Goal: Navigation & Orientation: Find specific page/section

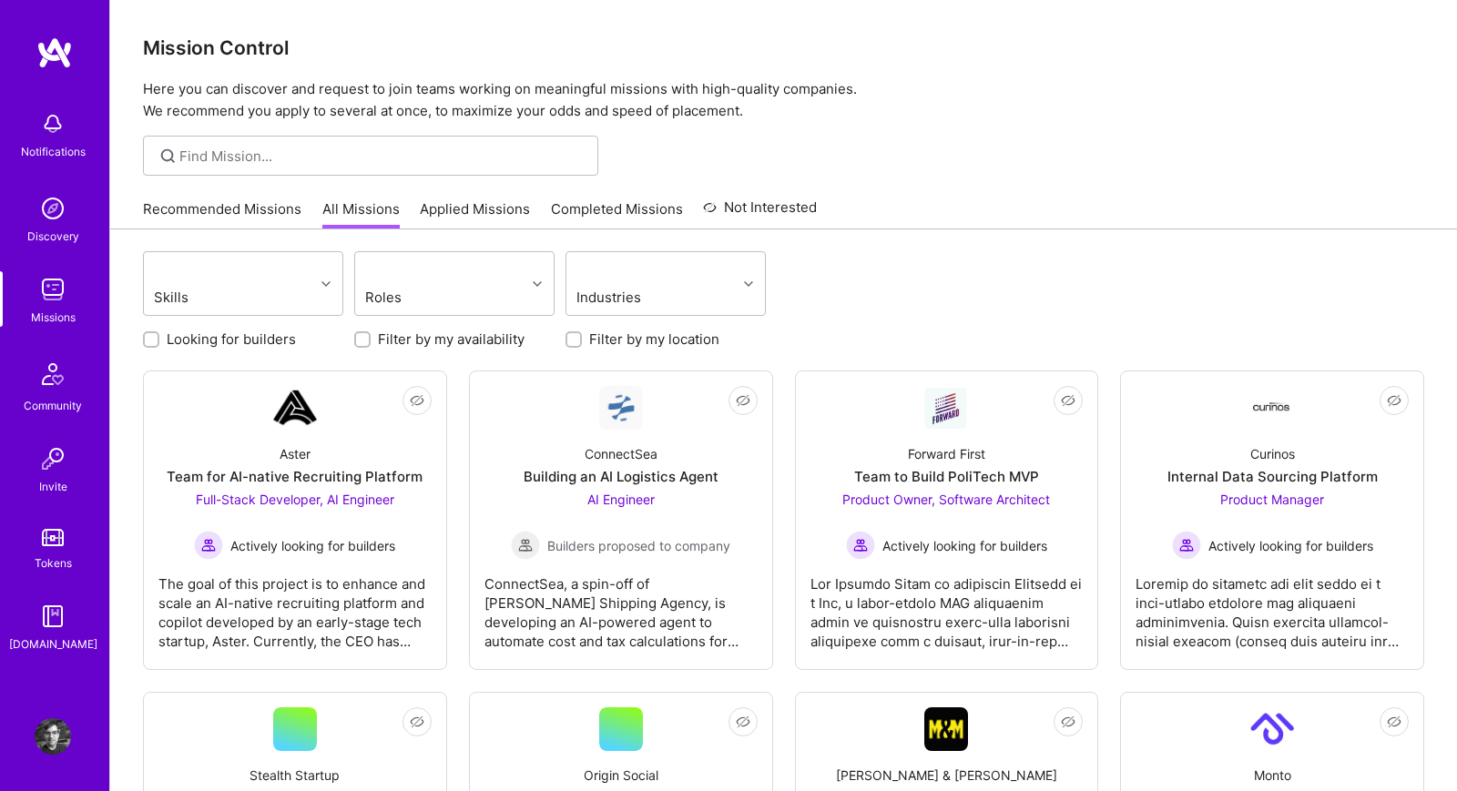
scroll to position [239, 0]
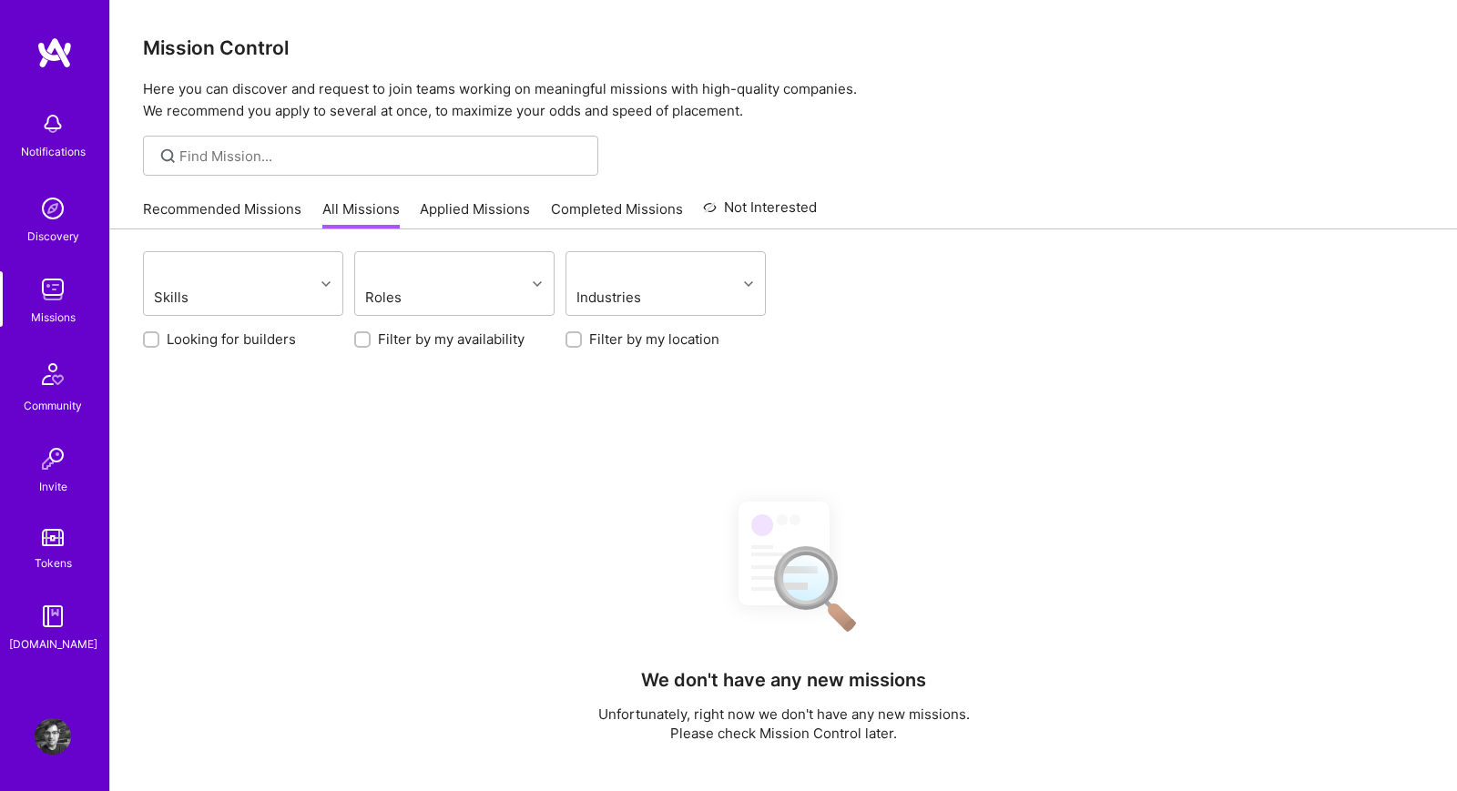
scroll to position [239, 0]
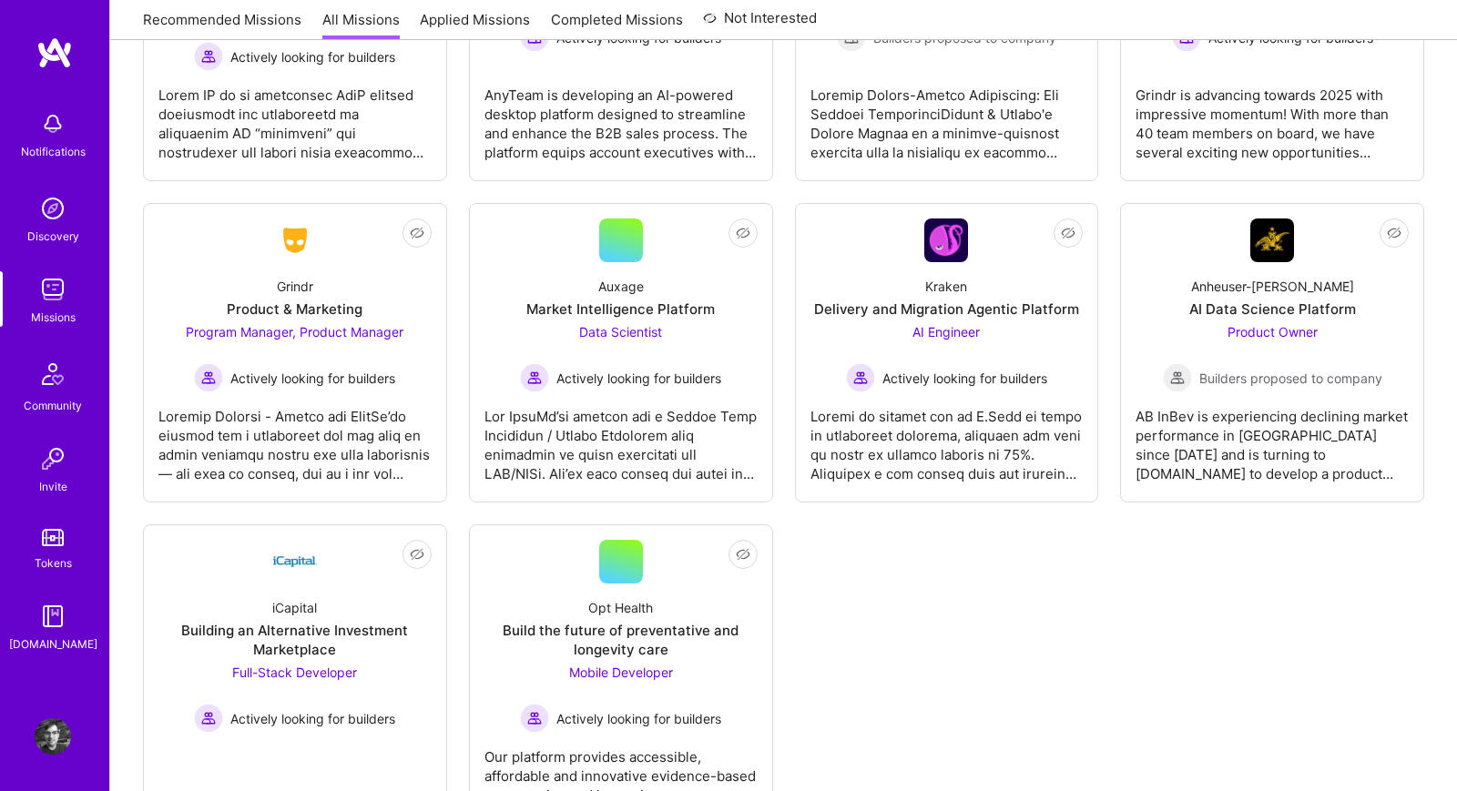
scroll to position [4335, 0]
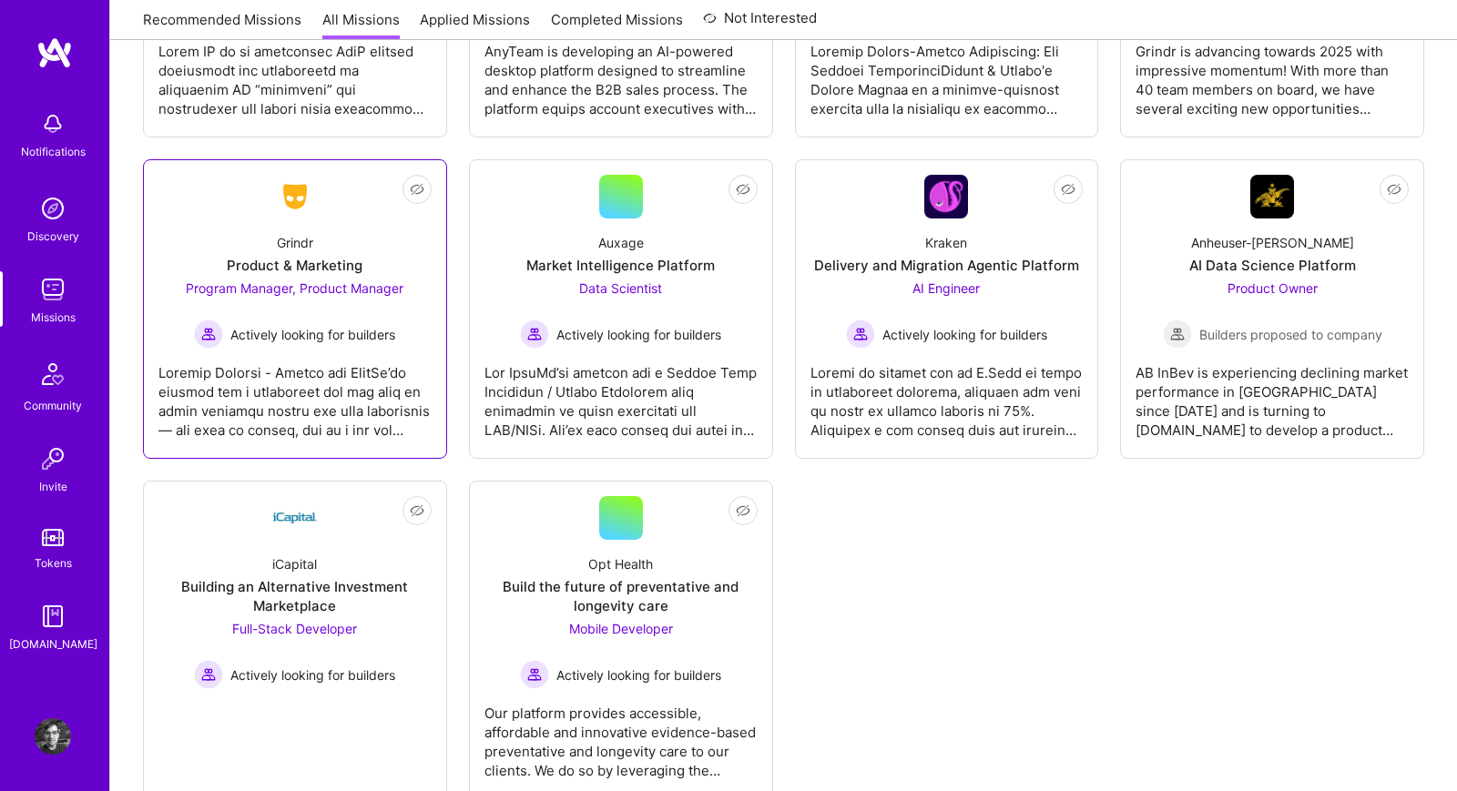
click at [229, 349] on div at bounding box center [294, 394] width 273 height 91
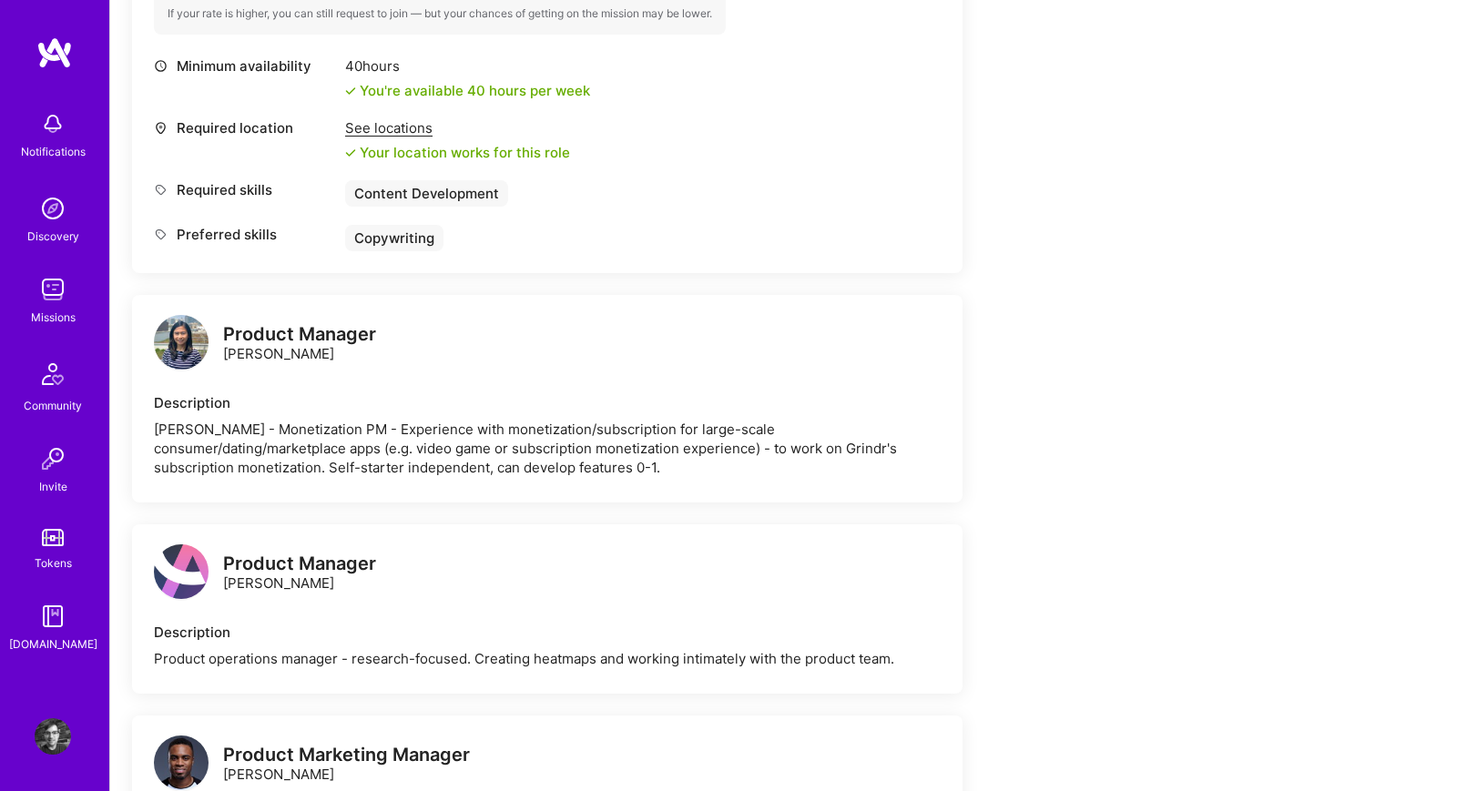
scroll to position [1679, 0]
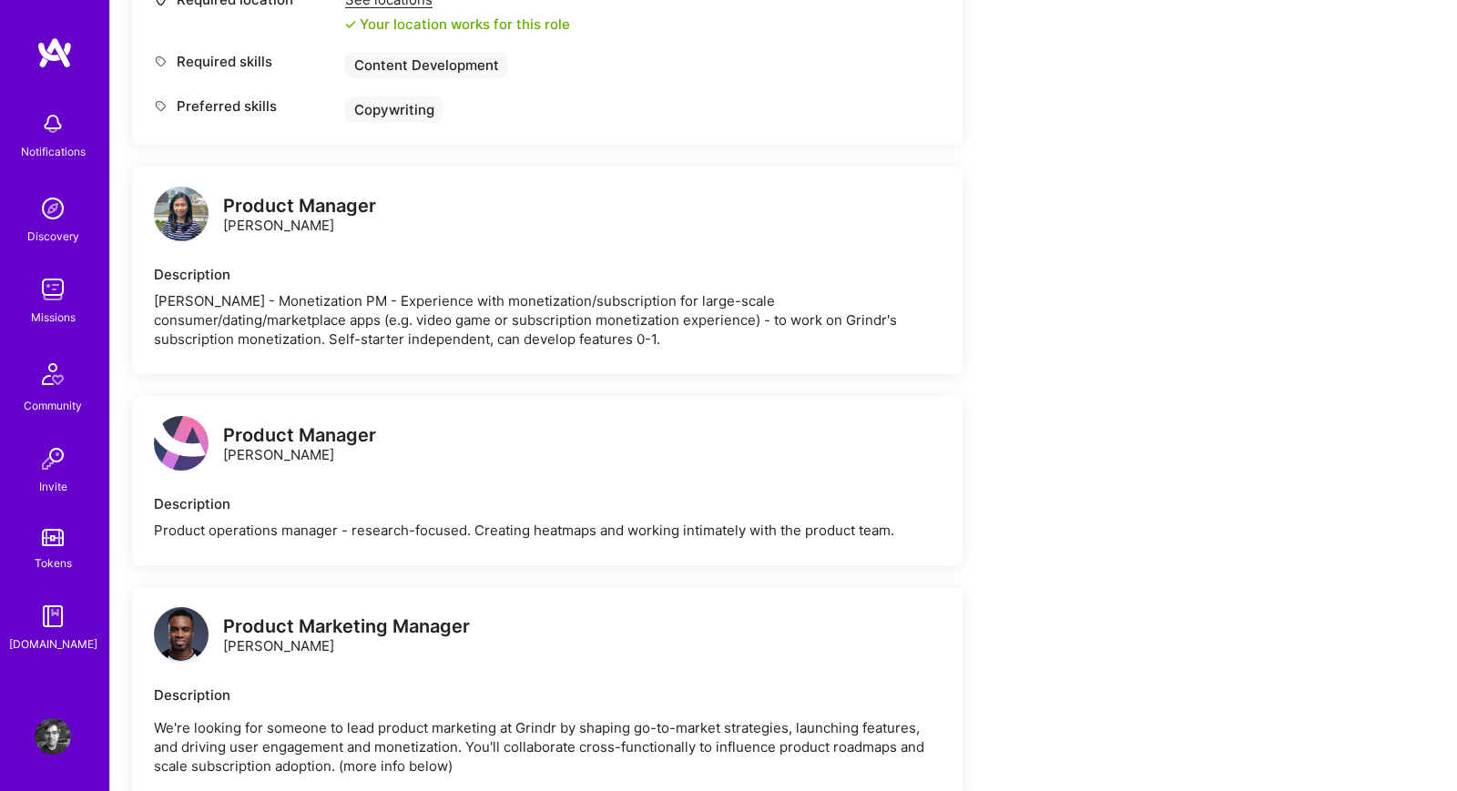
click at [55, 310] on div "Missions" at bounding box center [53, 317] width 45 height 19
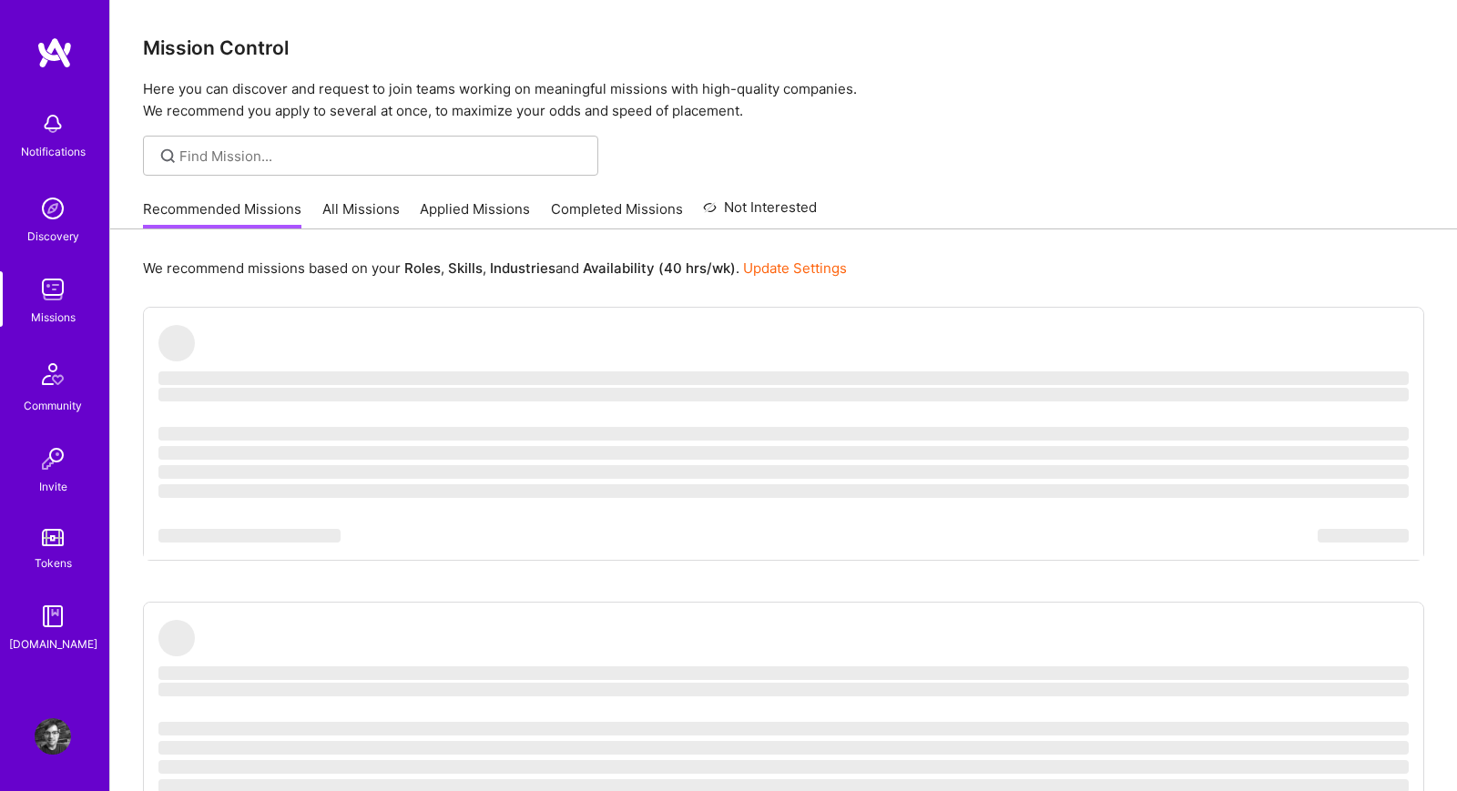
click at [361, 208] on link "All Missions" at bounding box center [360, 214] width 77 height 30
